Goal: Task Accomplishment & Management: Manage account settings

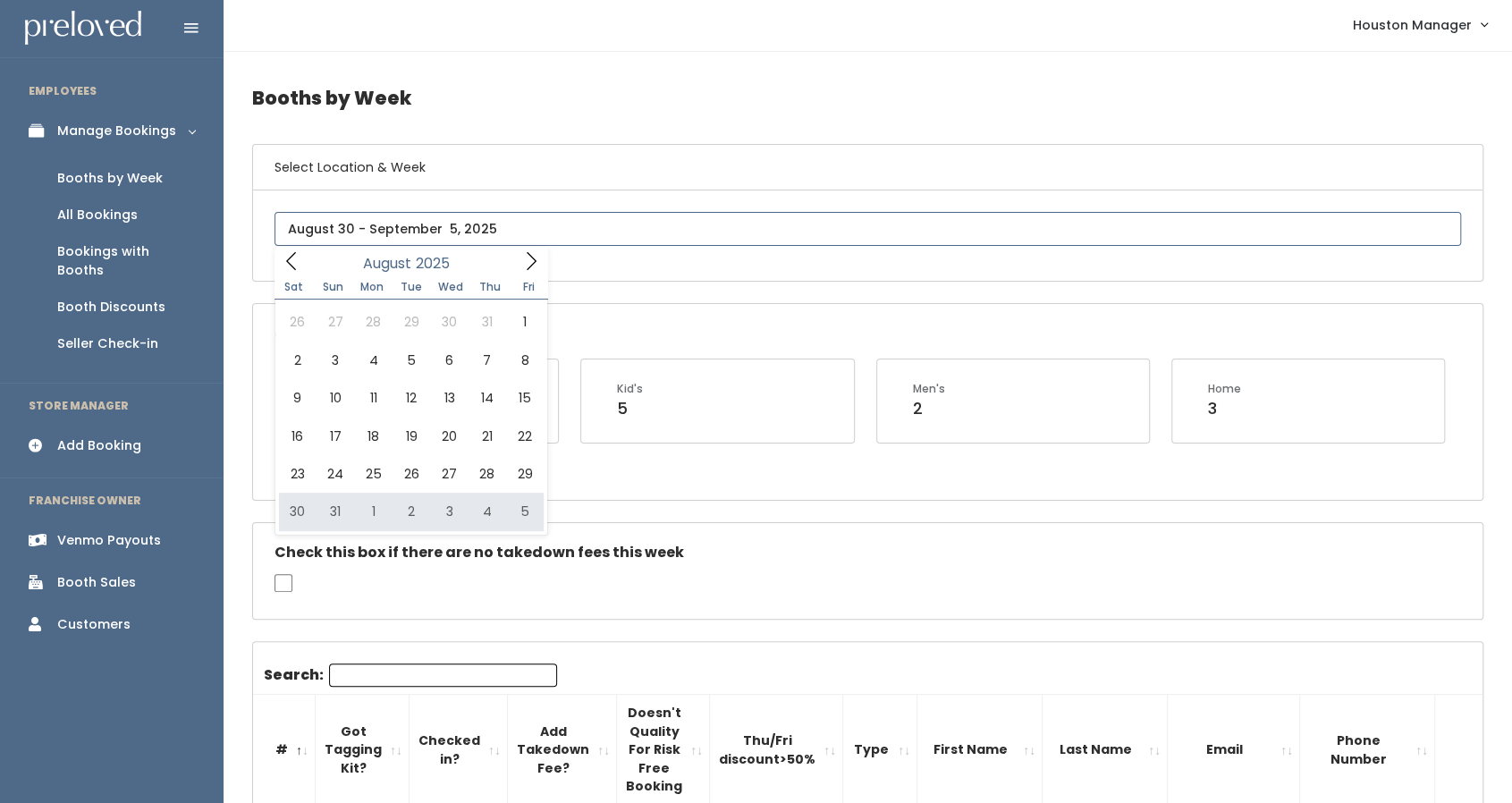
type input "August 30 to September 5"
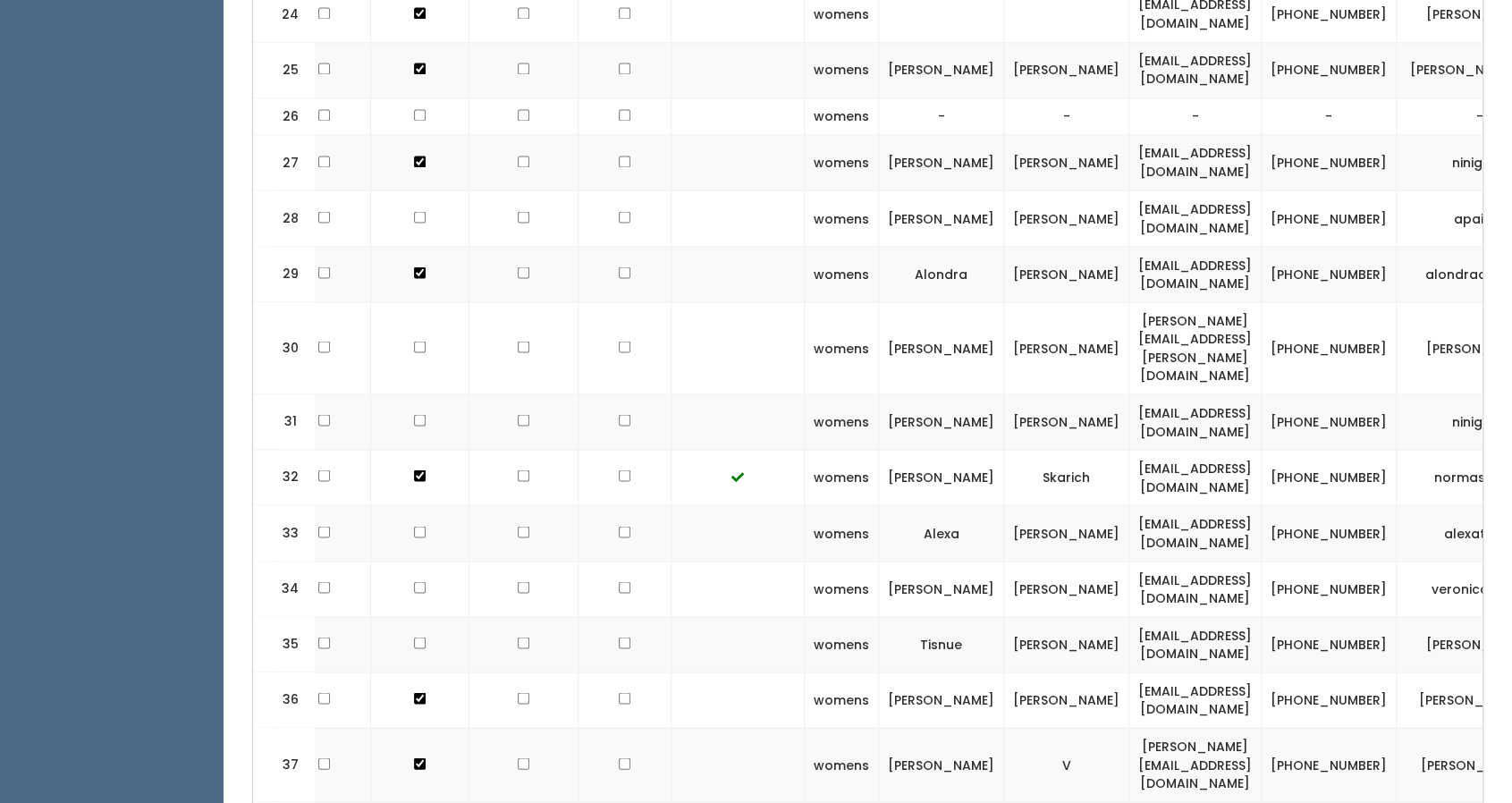
scroll to position [0, 146]
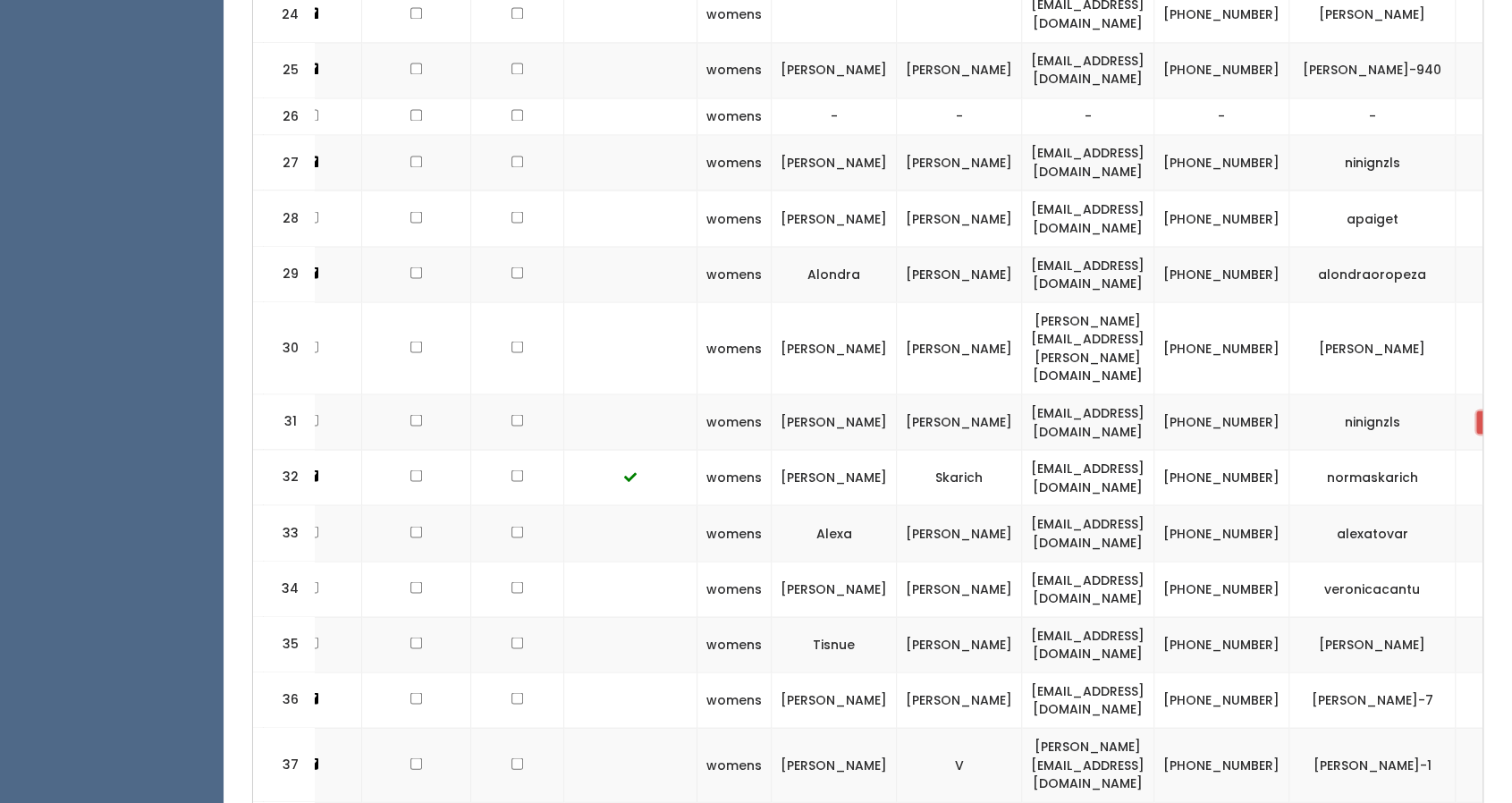
click at [1485, 416] on span "button" at bounding box center [1489, 422] width 7 height 11
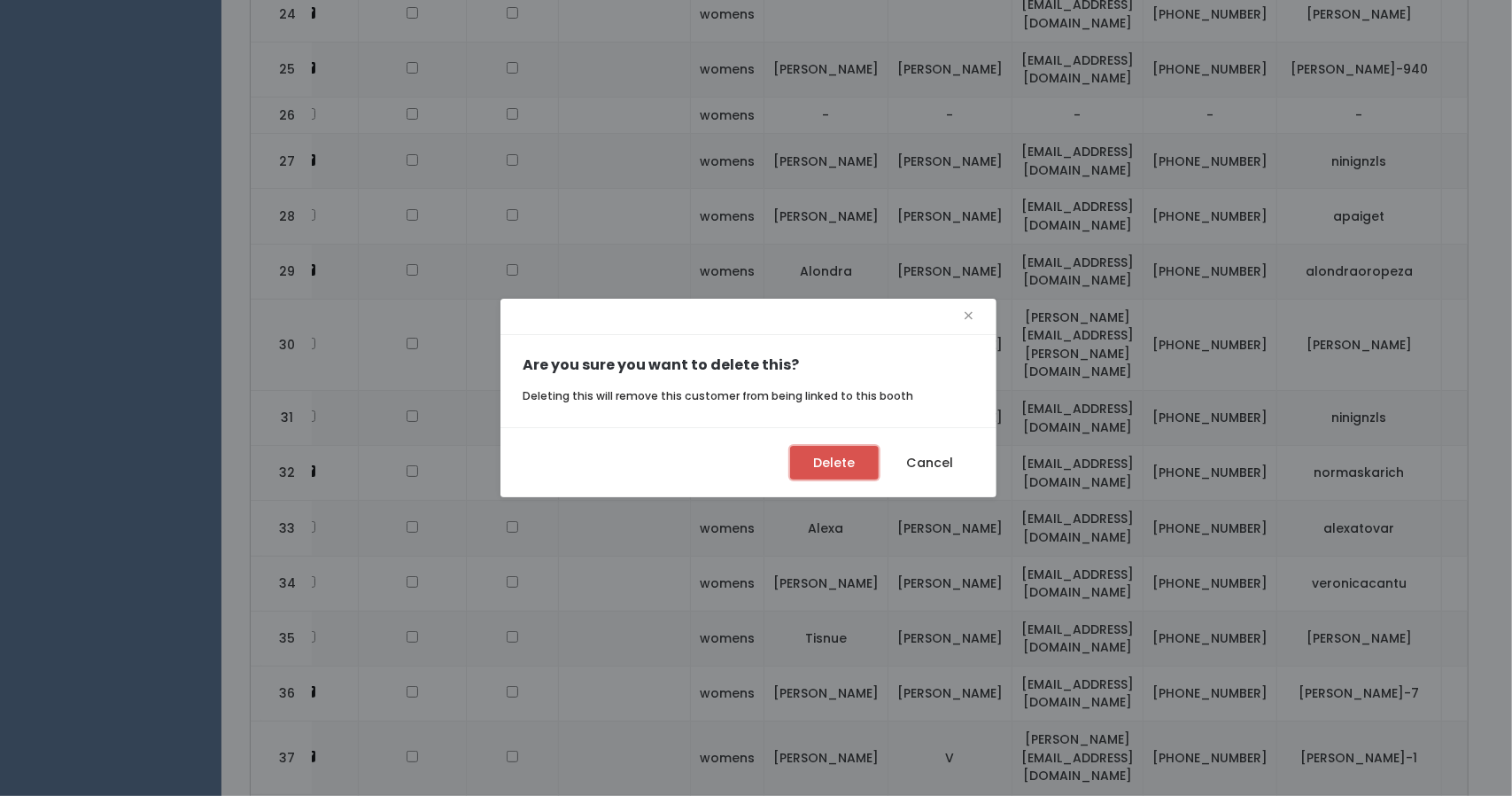
click at [827, 462] on button "Delete" at bounding box center [834, 463] width 88 height 34
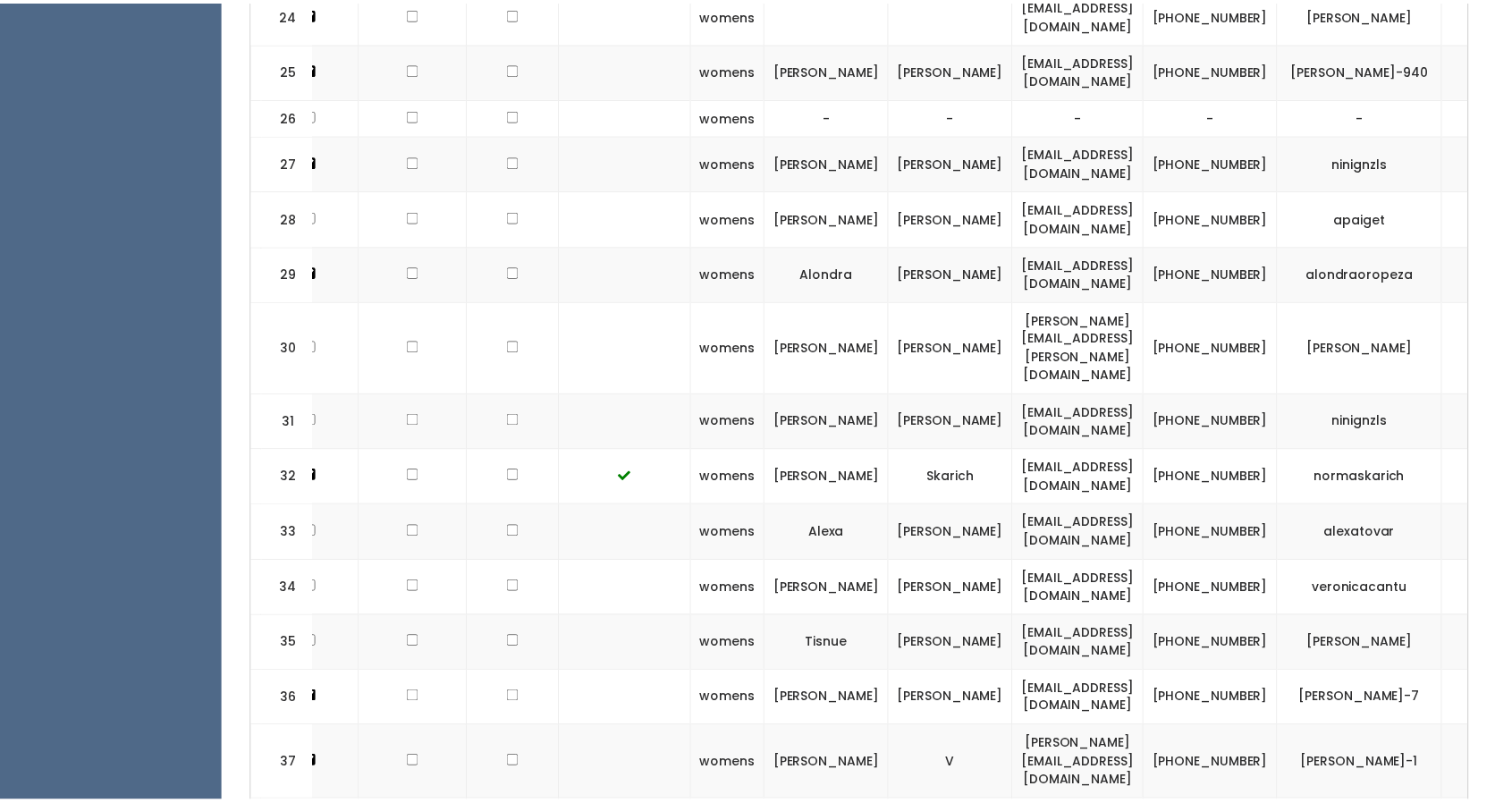
scroll to position [0, 131]
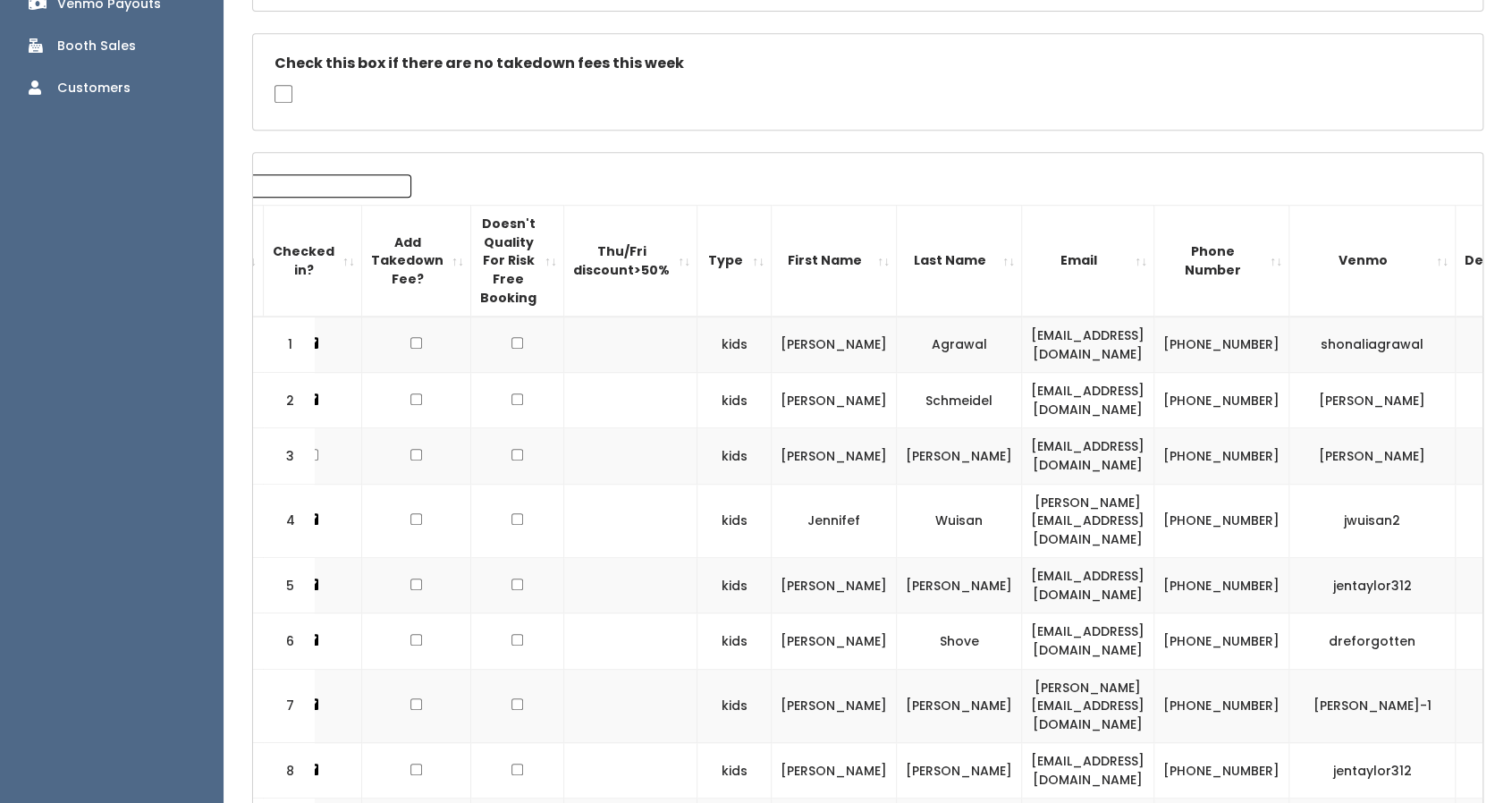
scroll to position [538, 0]
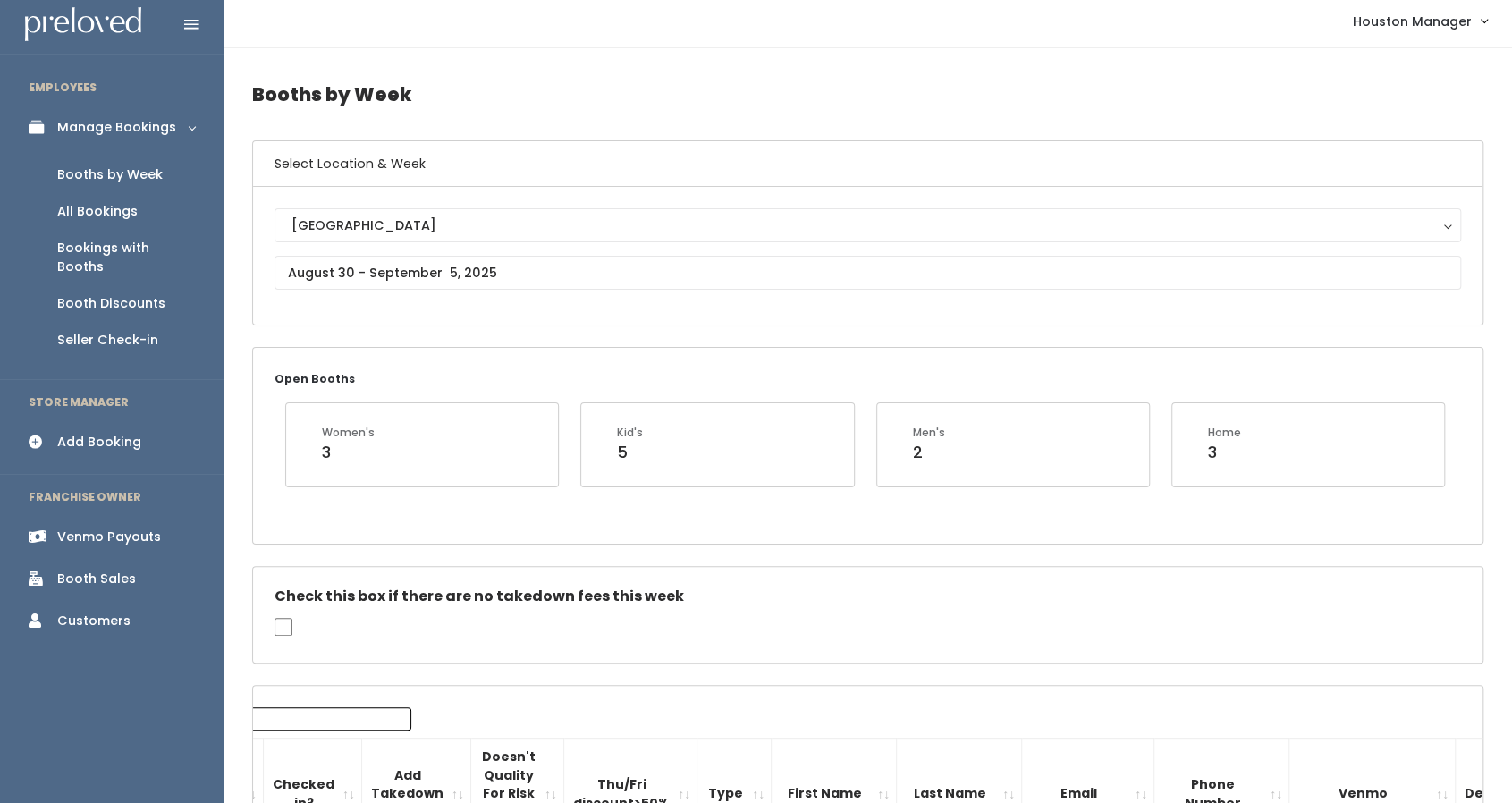
scroll to position [0, 0]
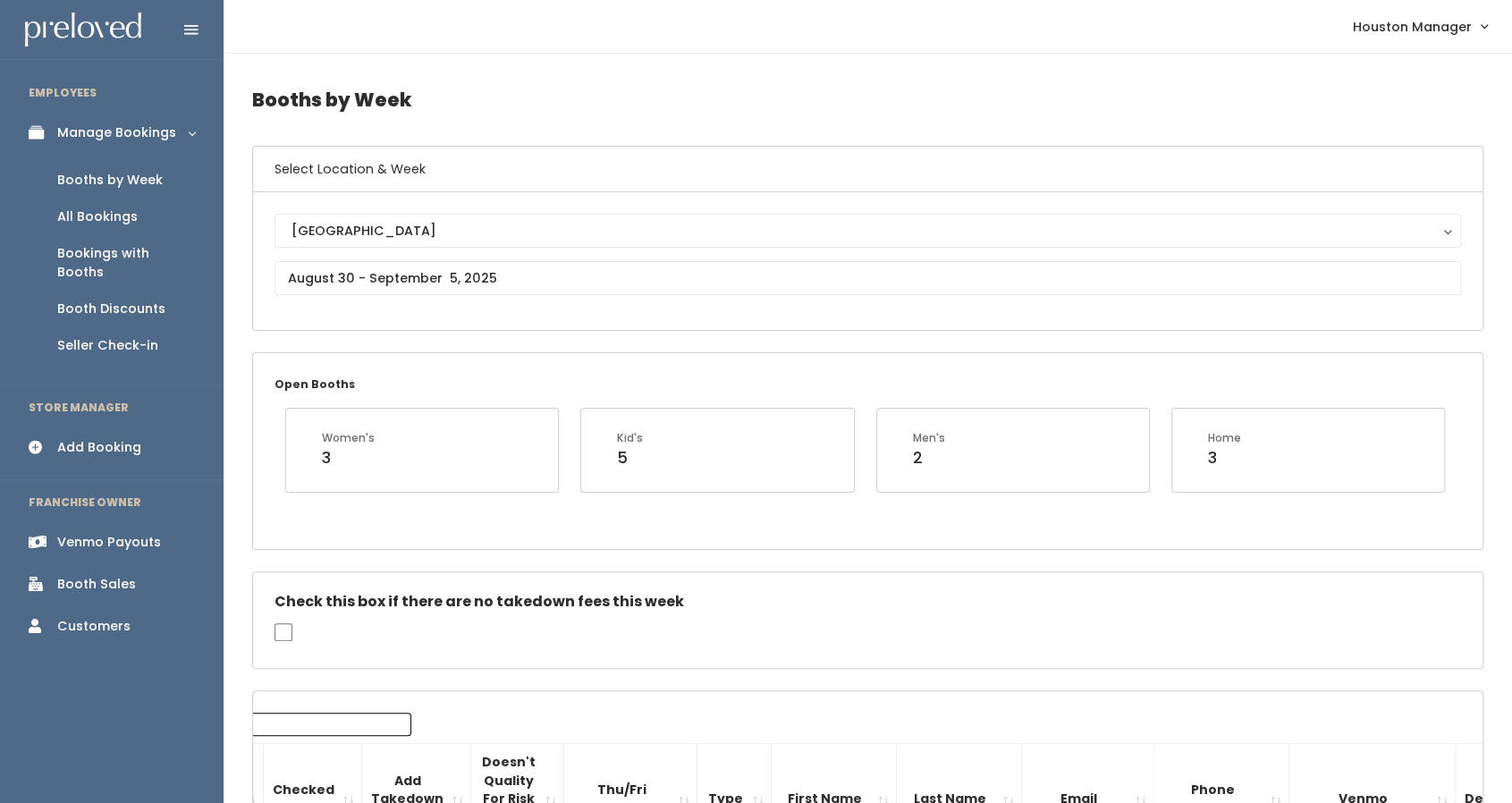
click at [134, 254] on div "Bookings with Booths" at bounding box center [125, 263] width 138 height 38
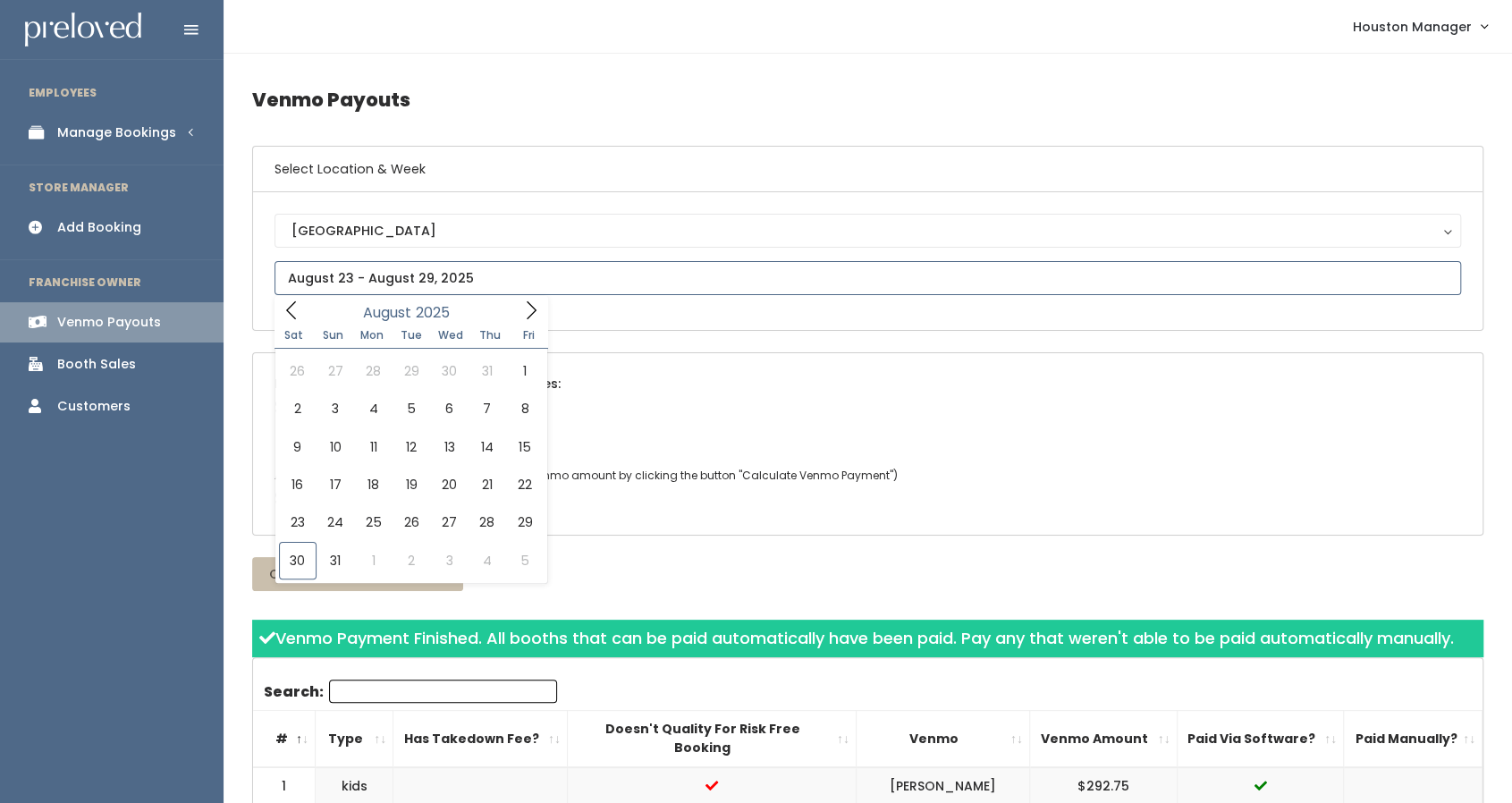
click at [313, 276] on input "text" at bounding box center [868, 278] width 1187 height 34
click at [533, 317] on icon at bounding box center [531, 310] width 20 height 20
type input "September 6 to September 12"
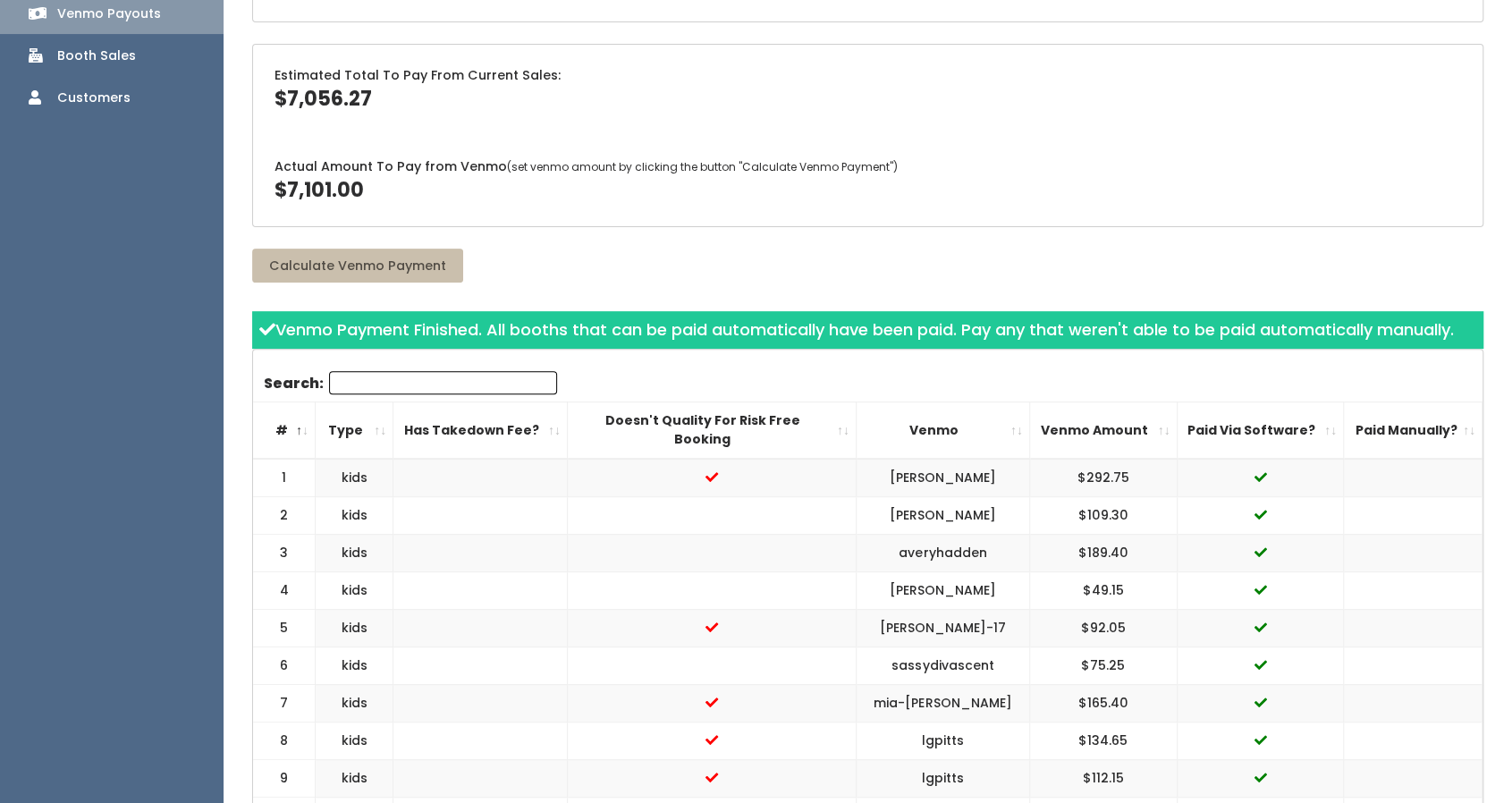
scroll to position [426, 0]
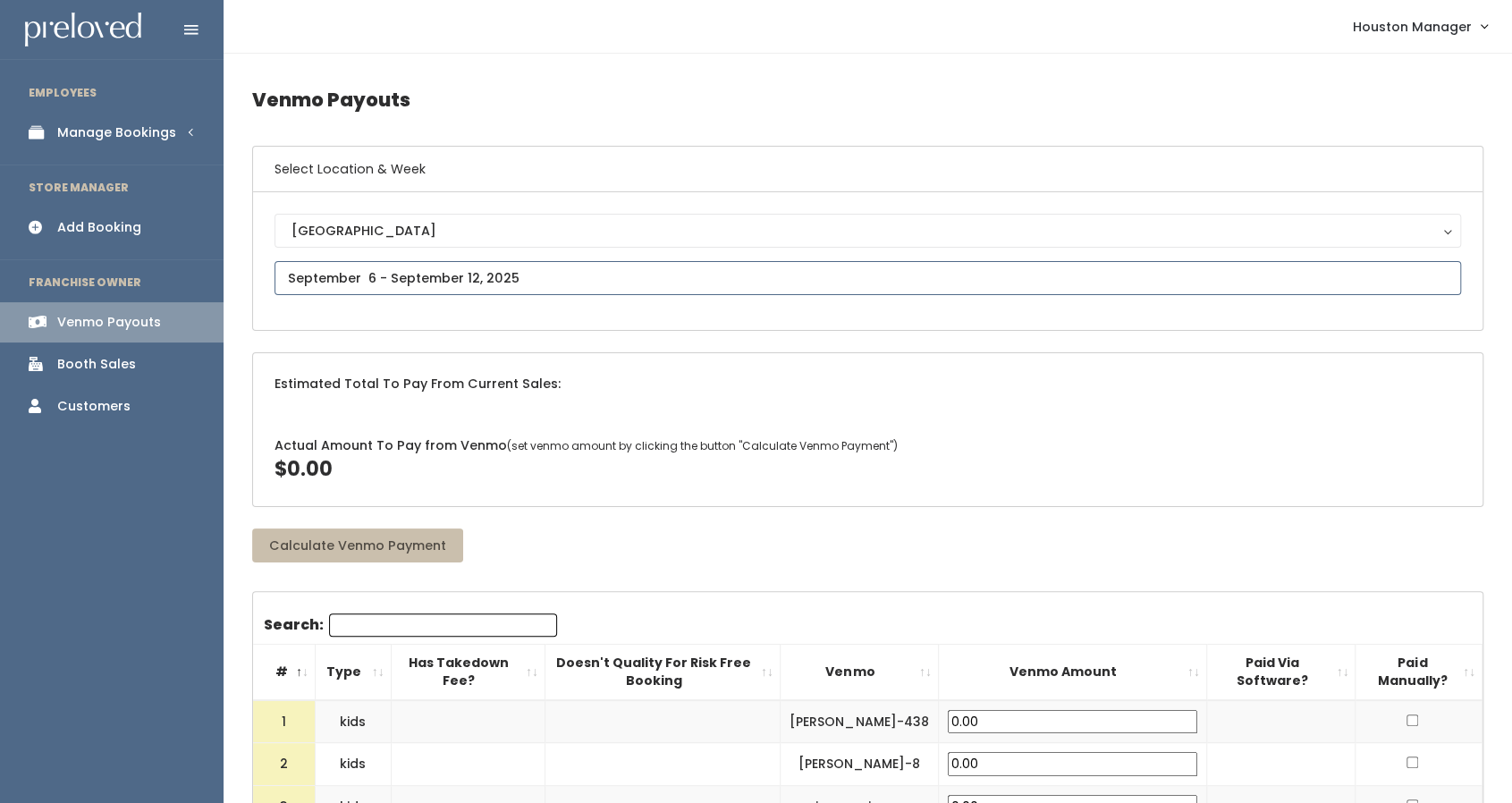
click at [316, 280] on input "text" at bounding box center [868, 278] width 1187 height 34
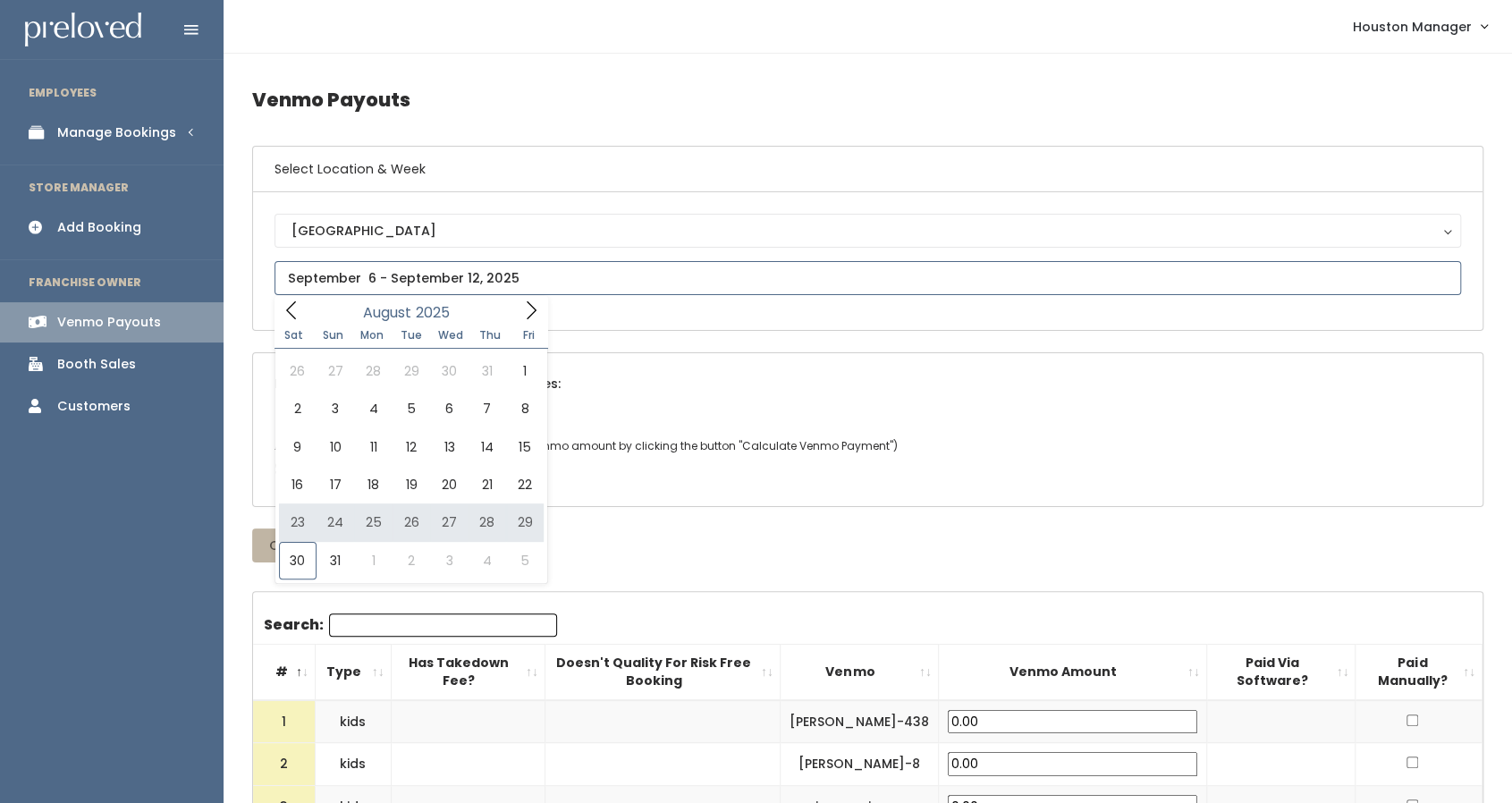
type input "August 30 to September 5"
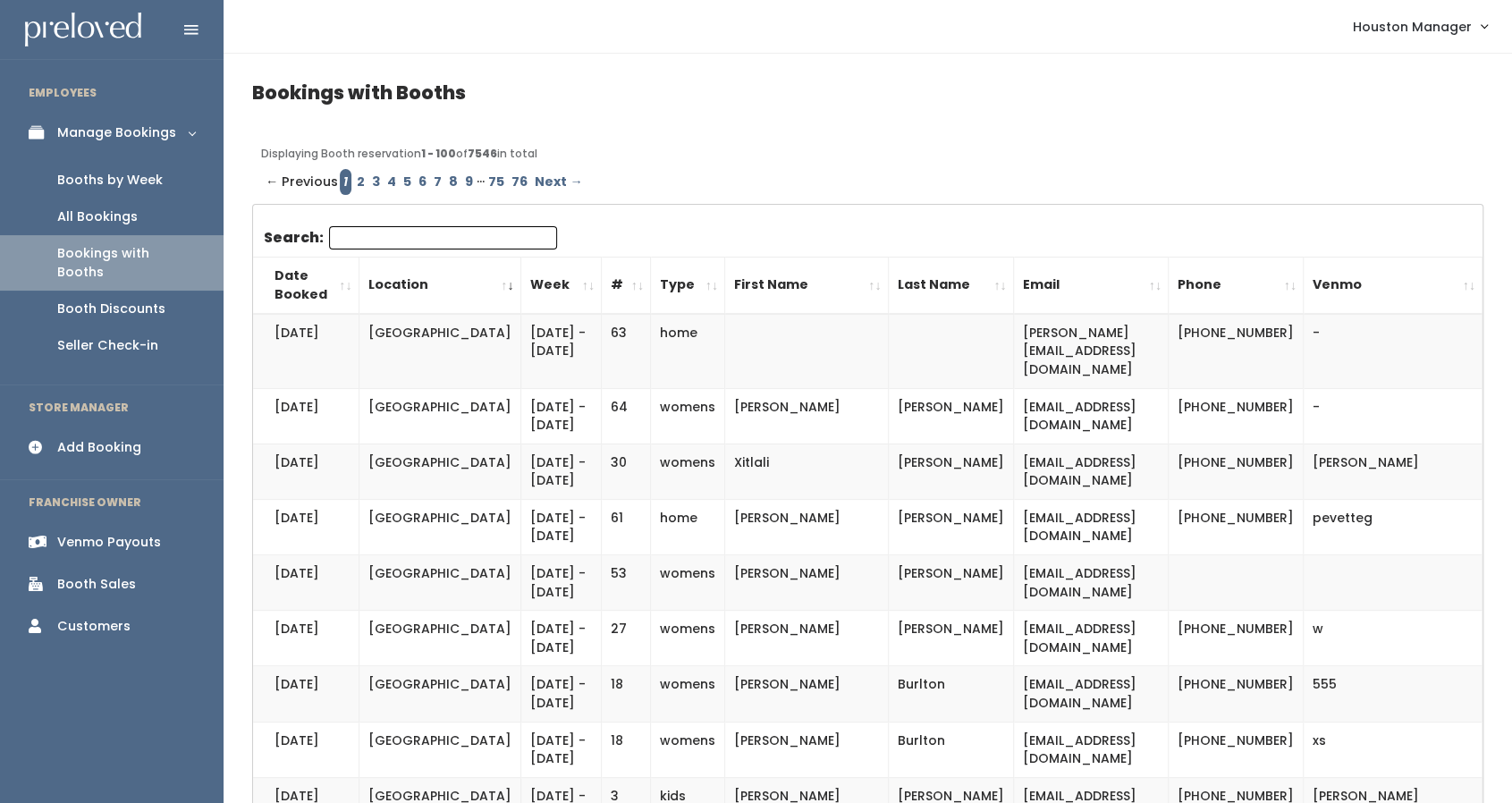
click at [158, 176] on div "Booths by Week" at bounding box center [109, 179] width 105 height 19
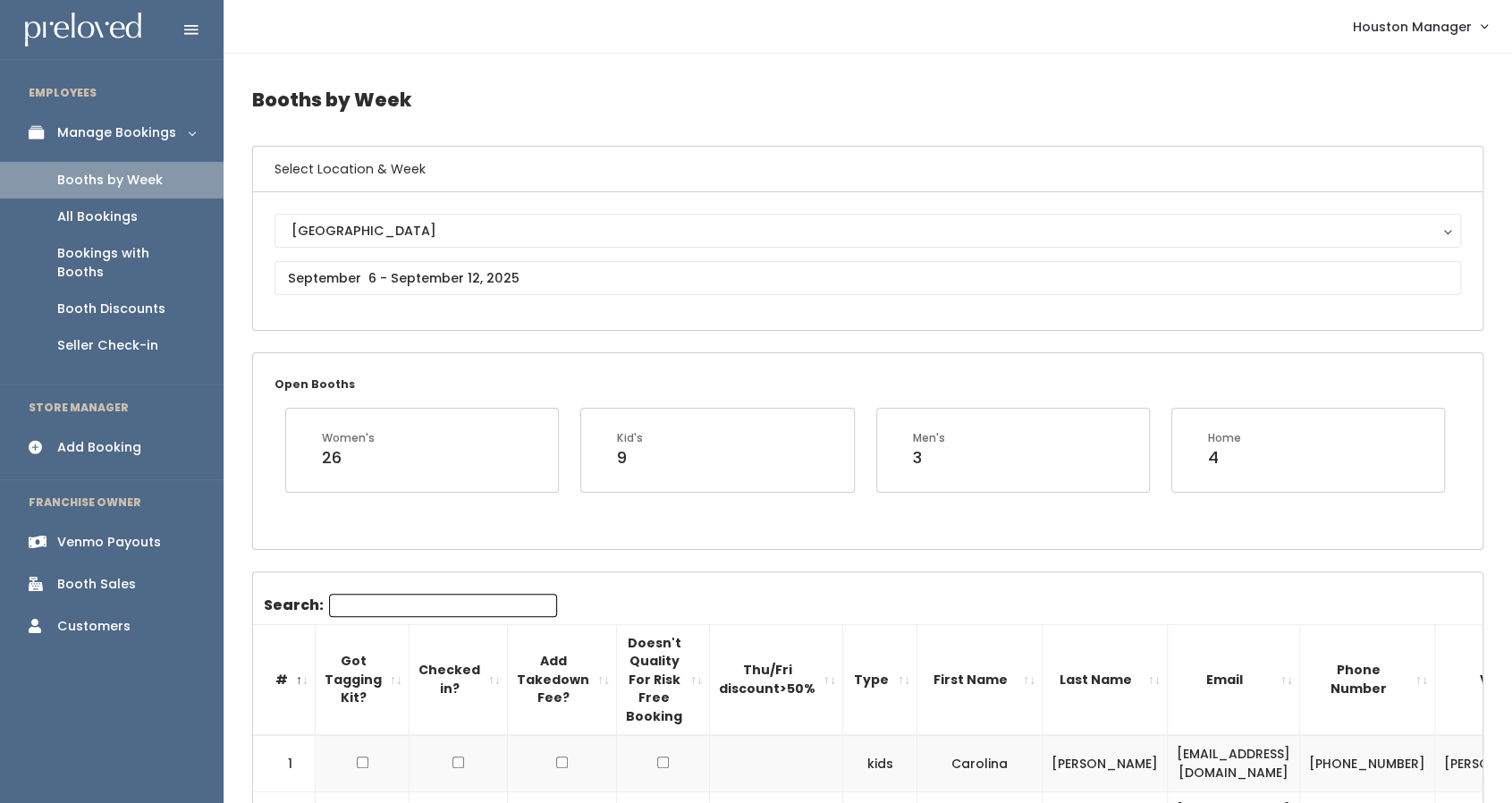
click at [96, 575] on div "Booth Sales" at bounding box center [96, 584] width 78 height 19
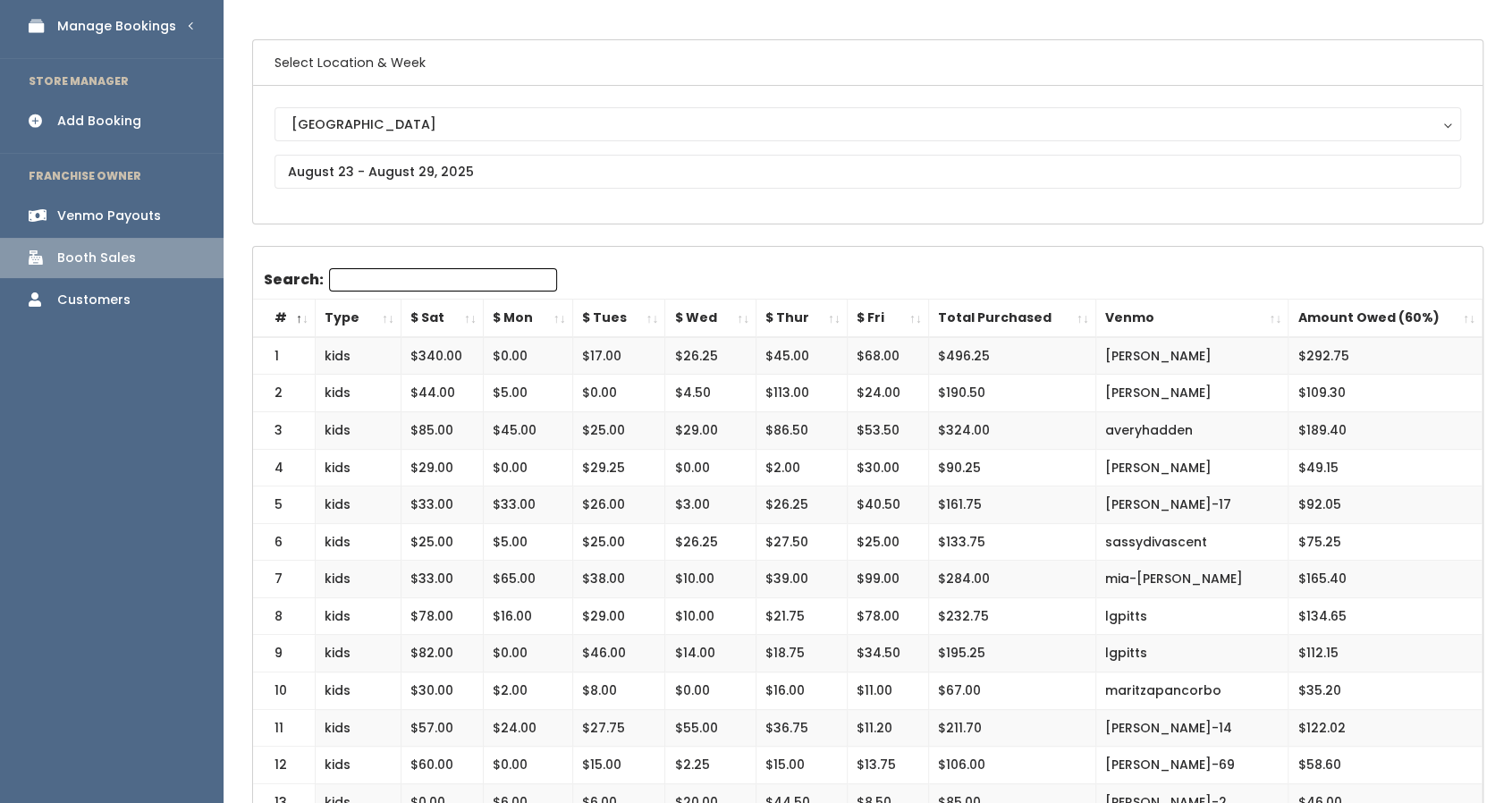
scroll to position [112, 0]
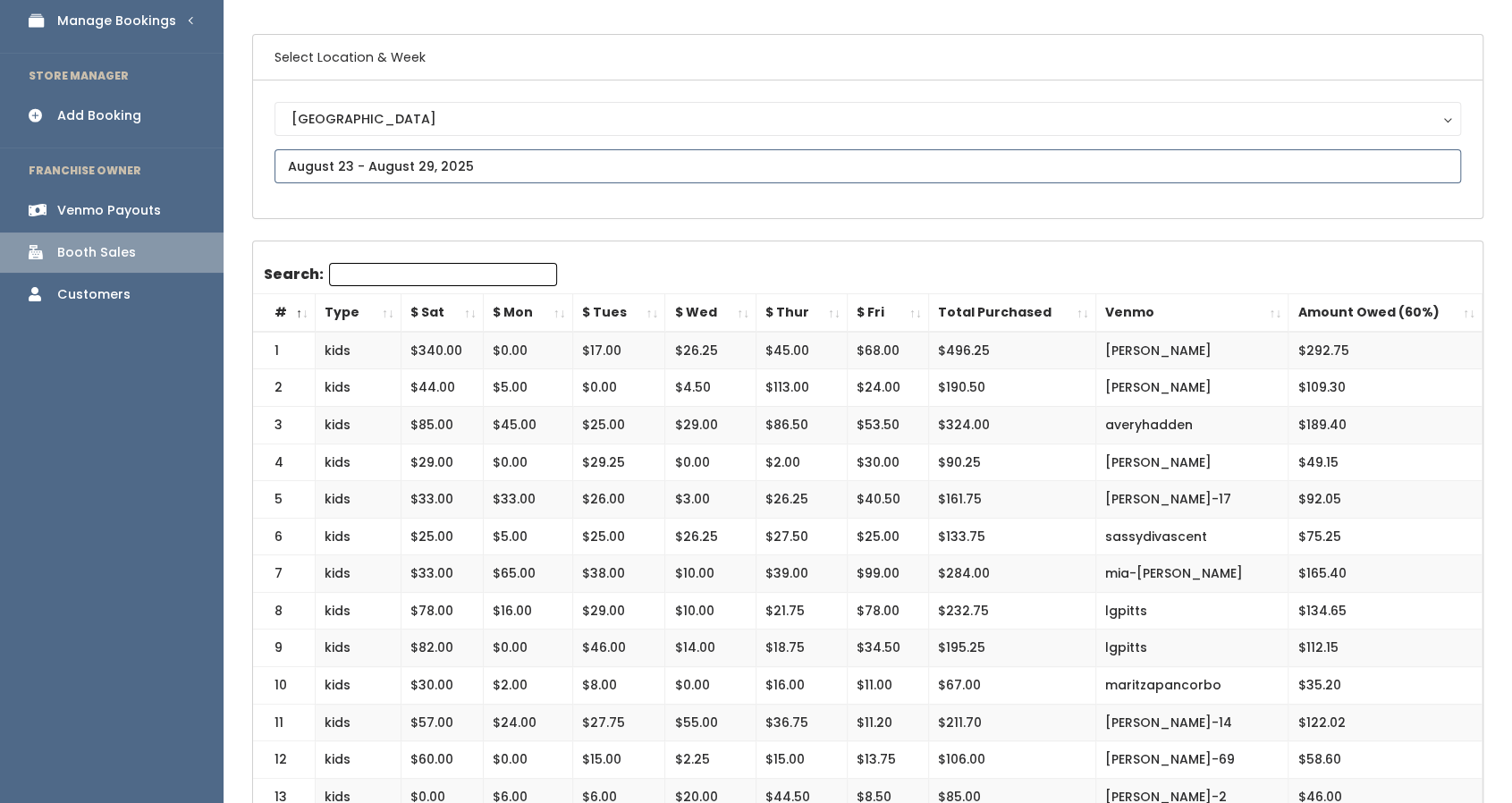
click at [435, 169] on input "text" at bounding box center [868, 167] width 1187 height 34
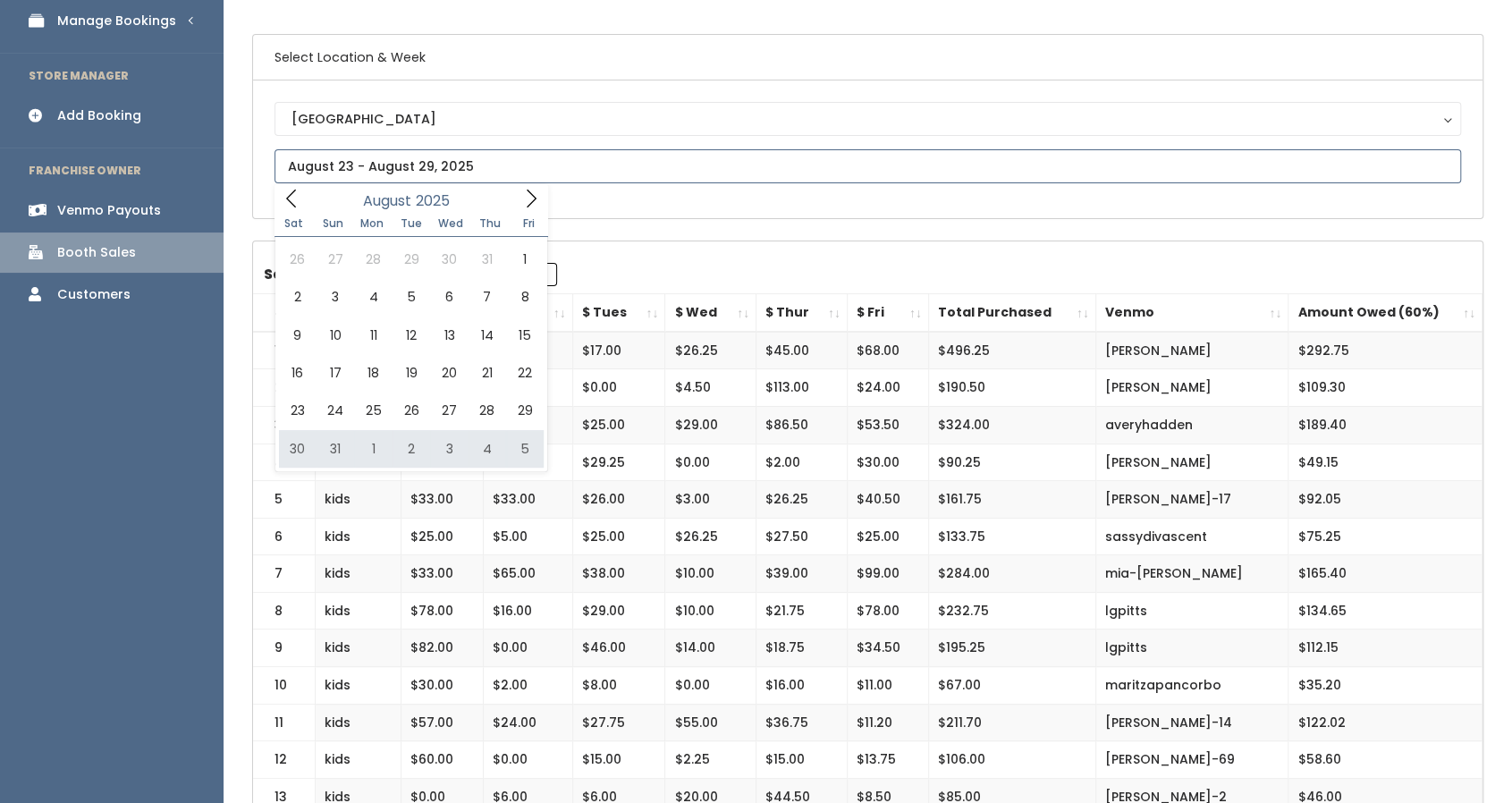
type input "August 30 to September 5"
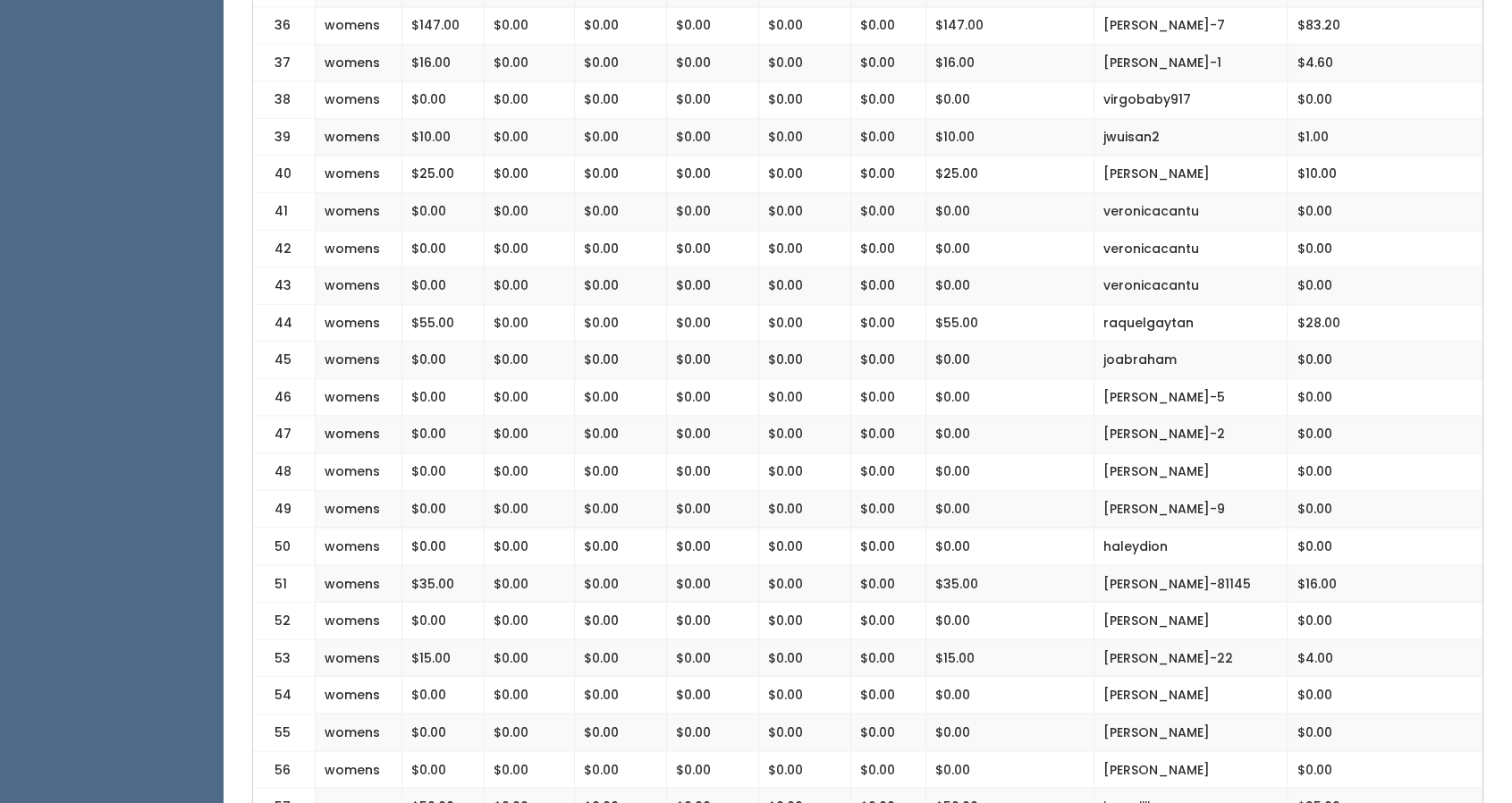
scroll to position [1736, 0]
click at [973, 205] on td "$0.00" at bounding box center [1011, 213] width 168 height 38
drag, startPoint x: 950, startPoint y: 206, endPoint x: 975, endPoint y: 202, distance: 25.3
click at [975, 202] on td "$0.00" at bounding box center [1011, 213] width 168 height 38
click at [945, 205] on td "$0.00" at bounding box center [1011, 213] width 168 height 38
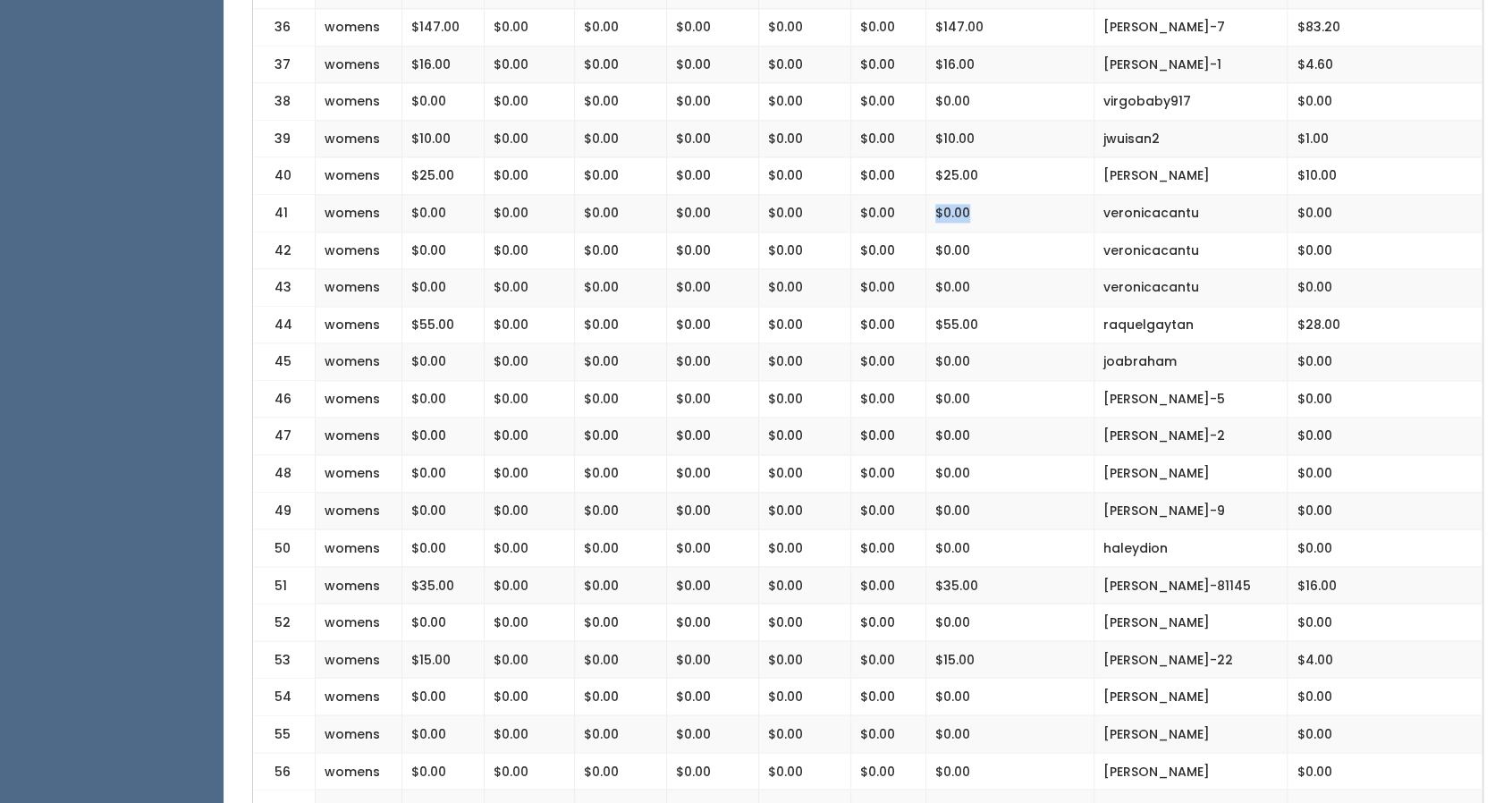
drag, startPoint x: 936, startPoint y: 205, endPoint x: 968, endPoint y: 198, distance: 32.8
click at [968, 198] on td "$0.00" at bounding box center [1011, 213] width 168 height 38
drag, startPoint x: 975, startPoint y: 224, endPoint x: 925, endPoint y: 231, distance: 50.5
click at [927, 232] on td "$0.00" at bounding box center [1011, 251] width 168 height 38
drag, startPoint x: 970, startPoint y: 275, endPoint x: 864, endPoint y: 260, distance: 107.1
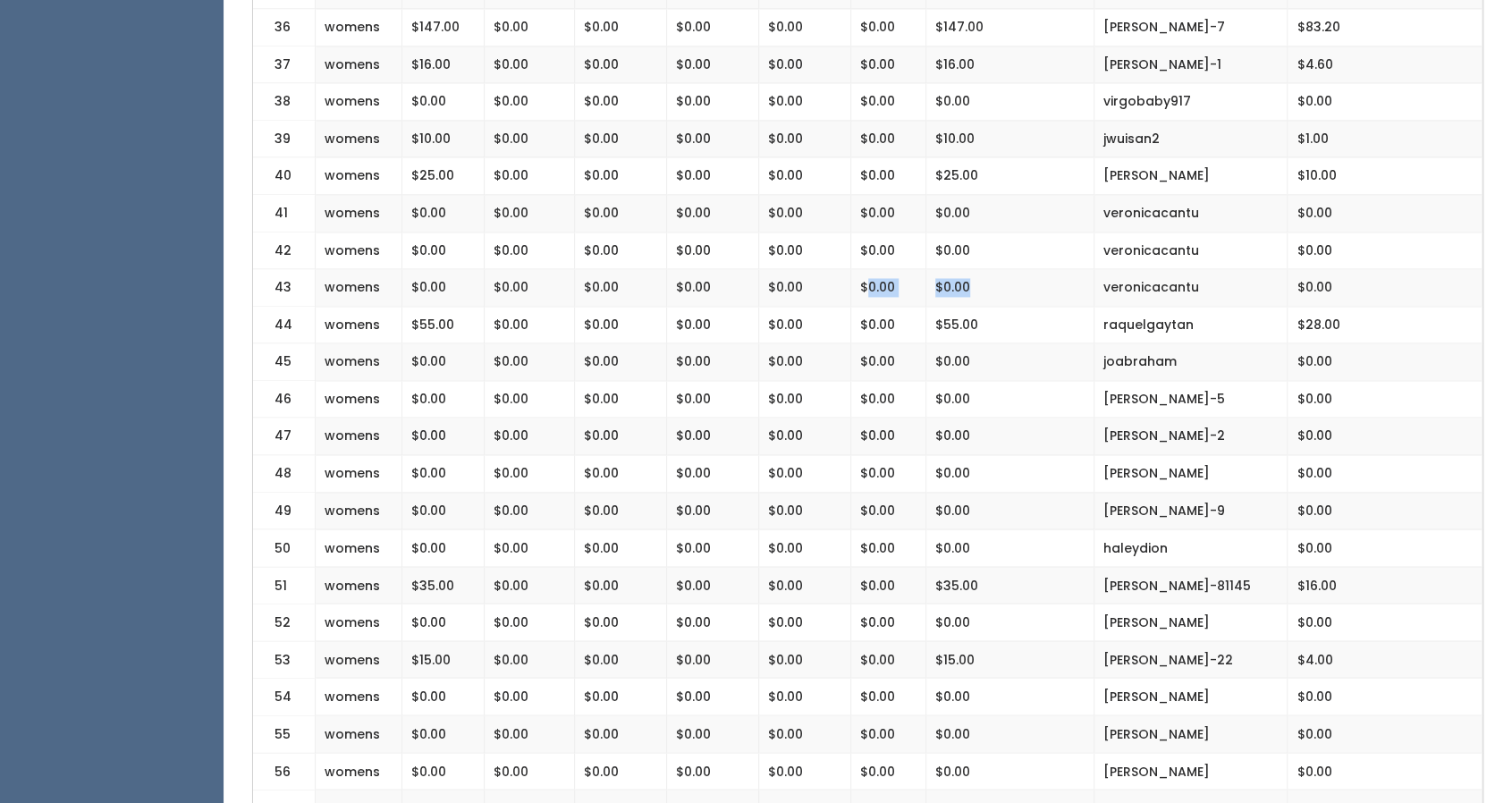
click at [864, 269] on tr "43 womens $0.00 $0.00 $0.00 $0.00 $0.00 $0.00 $0.00 veronicacantu $0.00" at bounding box center [868, 288] width 1230 height 38
drag, startPoint x: 891, startPoint y: 233, endPoint x: 859, endPoint y: 242, distance: 33.2
click at [859, 242] on td "$0.00" at bounding box center [888, 251] width 76 height 38
drag, startPoint x: 893, startPoint y: 201, endPoint x: 862, endPoint y: 206, distance: 31.4
click at [862, 206] on td "$0.00" at bounding box center [888, 213] width 76 height 38
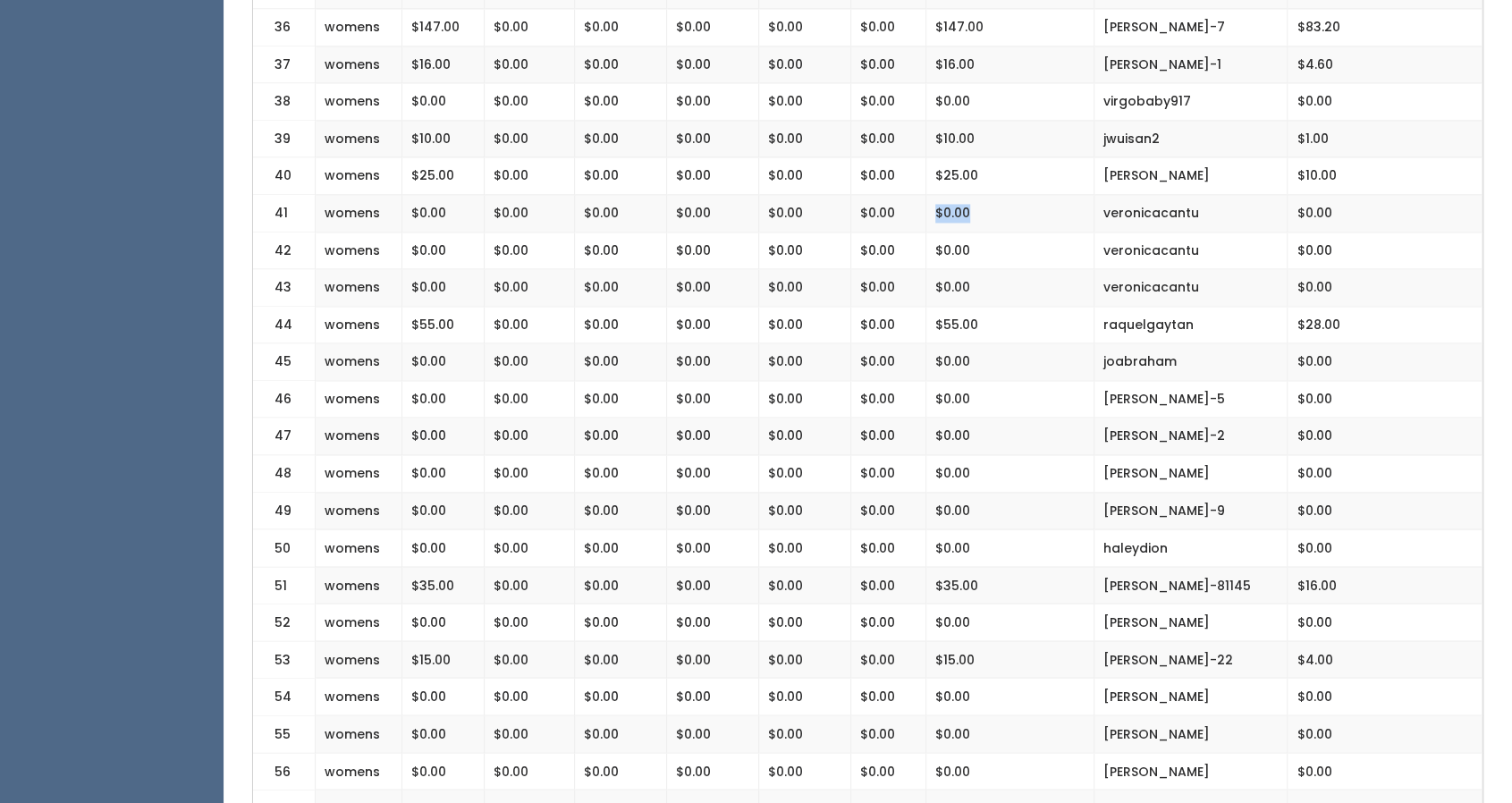
drag, startPoint x: 971, startPoint y: 197, endPoint x: 931, endPoint y: 201, distance: 40.2
click at [931, 201] on td "$0.00" at bounding box center [1011, 213] width 168 height 38
drag, startPoint x: 974, startPoint y: 225, endPoint x: 887, endPoint y: 233, distance: 87.4
click at [887, 233] on tr "42 womens $0.00 $0.00 $0.00 $0.00 $0.00 $0.00 $0.00 veronicacantu $0.00" at bounding box center [868, 251] width 1230 height 38
drag, startPoint x: 973, startPoint y: 281, endPoint x: 884, endPoint y: 279, distance: 89.0
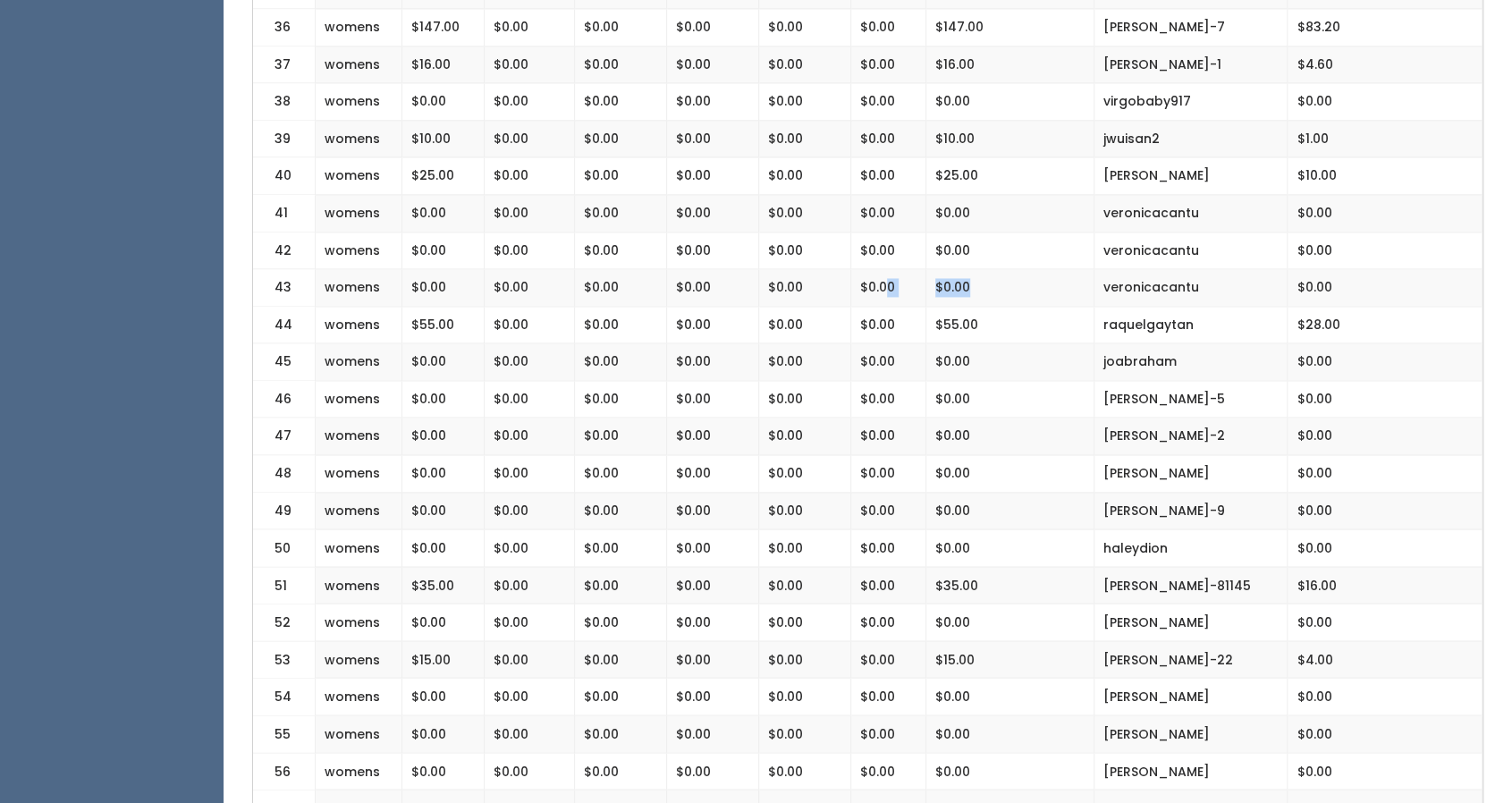
click at [884, 279] on tr "43 womens $0.00 $0.00 $0.00 $0.00 $0.00 $0.00 $0.00 veronicacantu $0.00" at bounding box center [868, 288] width 1230 height 38
drag, startPoint x: 971, startPoint y: 235, endPoint x: 923, endPoint y: 233, distance: 48.0
click at [923, 233] on tr "42 womens $0.00 $0.00 $0.00 $0.00 $0.00 $0.00 $0.00 veronicacantu $0.00" at bounding box center [868, 251] width 1230 height 38
drag, startPoint x: 958, startPoint y: 191, endPoint x: 903, endPoint y: 194, distance: 55.1
click at [903, 194] on tr "41 womens $0.00 $0.00 $0.00 $0.00 $0.00 $0.00 $0.00 veronicacantu $0.00" at bounding box center [868, 213] width 1230 height 38
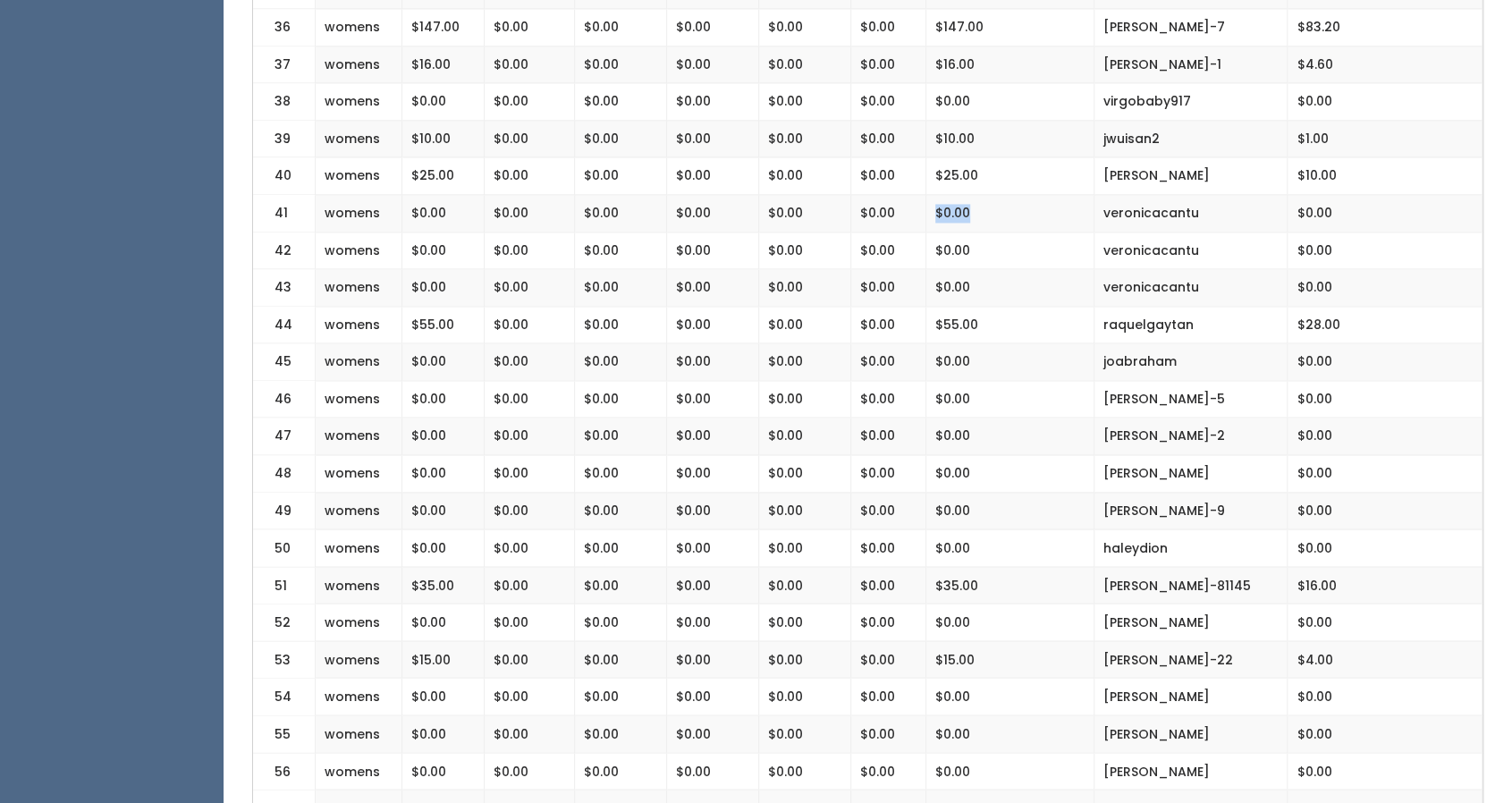
drag, startPoint x: 971, startPoint y: 197, endPoint x: 932, endPoint y: 201, distance: 39.2
click at [932, 201] on td "$0.00" at bounding box center [1011, 213] width 168 height 38
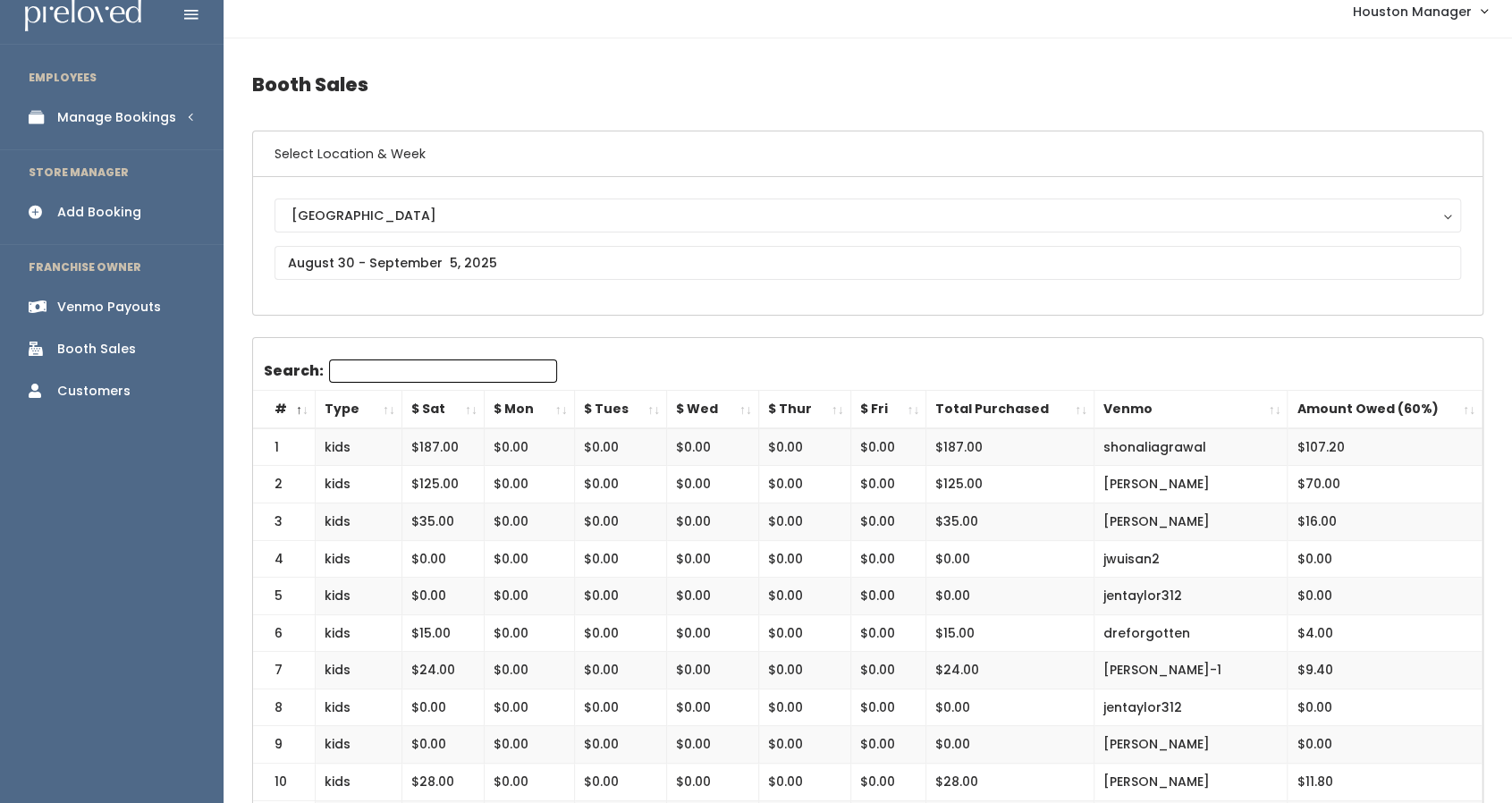
scroll to position [0, 0]
